Goal: Navigation & Orientation: Find specific page/section

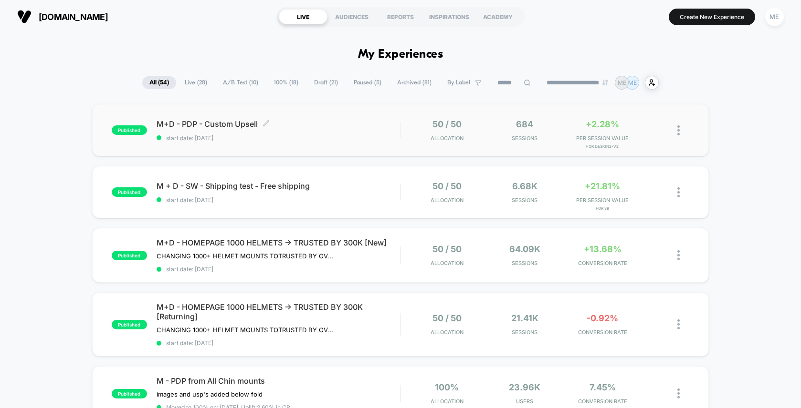
click at [392, 125] on span "M+D - PDP - Custom Upsell Click to edit experience details" at bounding box center [278, 124] width 243 height 10
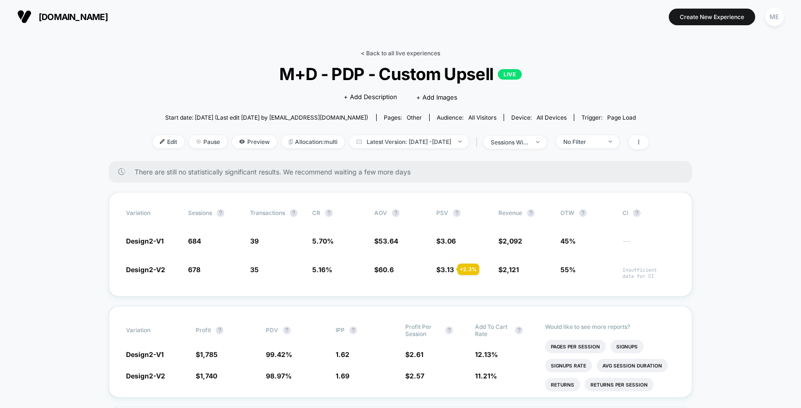
click at [377, 53] on link "< Back to all live experiences" at bounding box center [400, 53] width 79 height 7
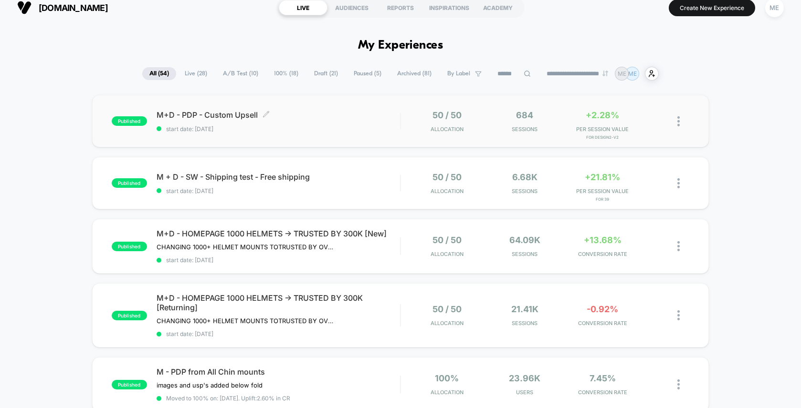
scroll to position [11, 0]
